Goal: Use online tool/utility: Use online tool/utility

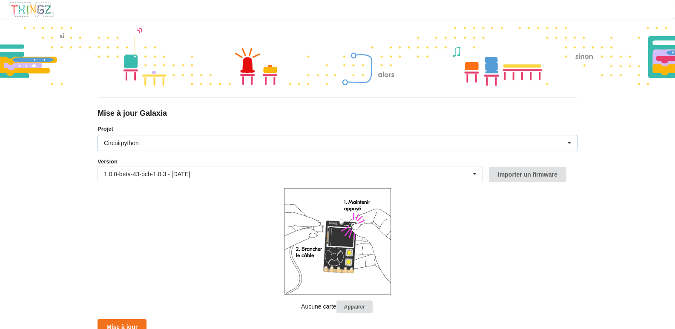
click at [570, 143] on icon at bounding box center [569, 144] width 13 height 16
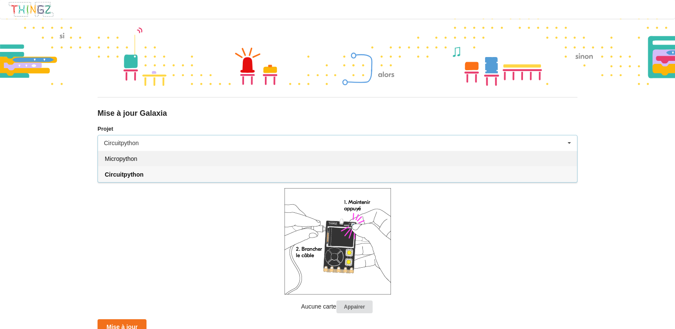
click at [140, 159] on div "Micropython" at bounding box center [337, 159] width 479 height 16
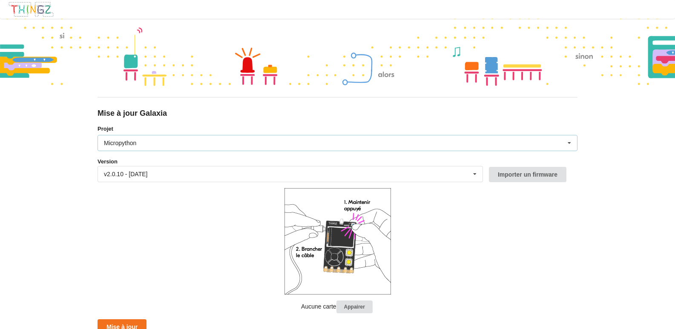
click at [569, 142] on icon at bounding box center [569, 144] width 13 height 16
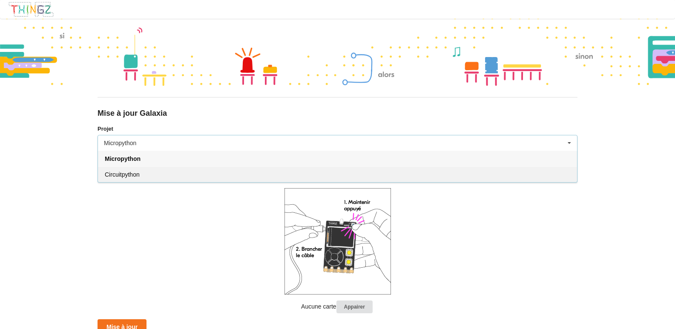
click at [383, 173] on div "Circuitpython" at bounding box center [337, 175] width 479 height 16
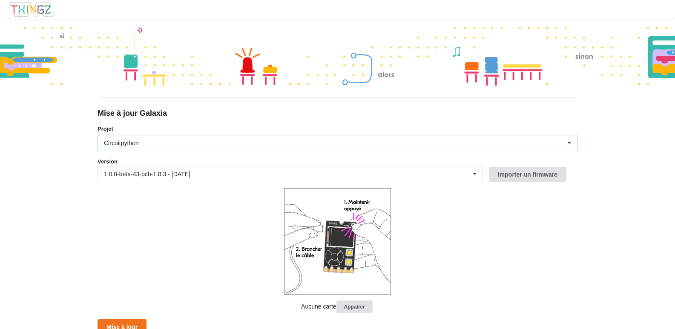
click at [570, 143] on icon at bounding box center [569, 144] width 13 height 16
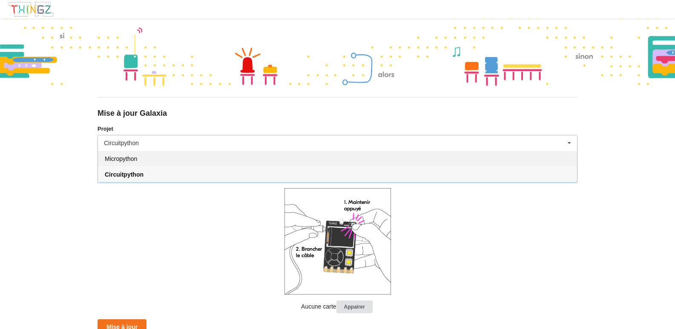
click at [165, 159] on div "Micropython" at bounding box center [337, 159] width 479 height 16
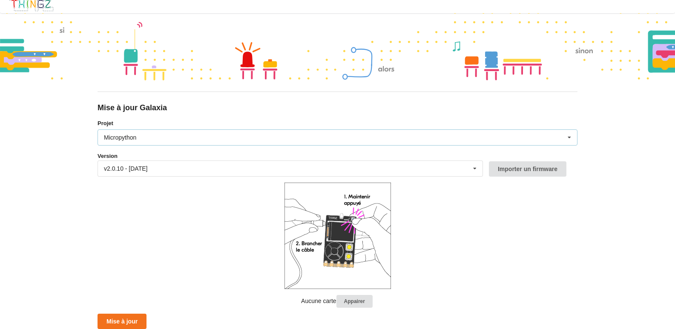
scroll to position [1, 0]
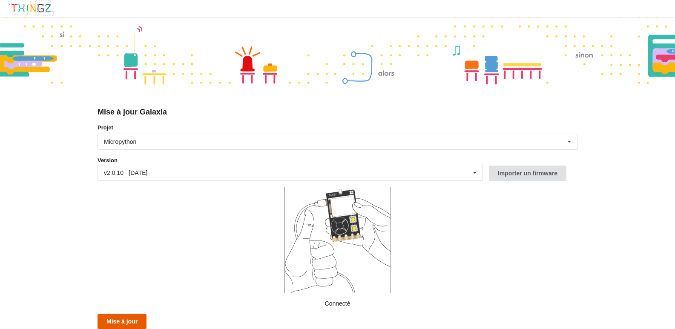
click at [111, 322] on button "Mise à jour" at bounding box center [122, 321] width 49 height 15
